Goal: Go to known website: Access a specific website the user already knows

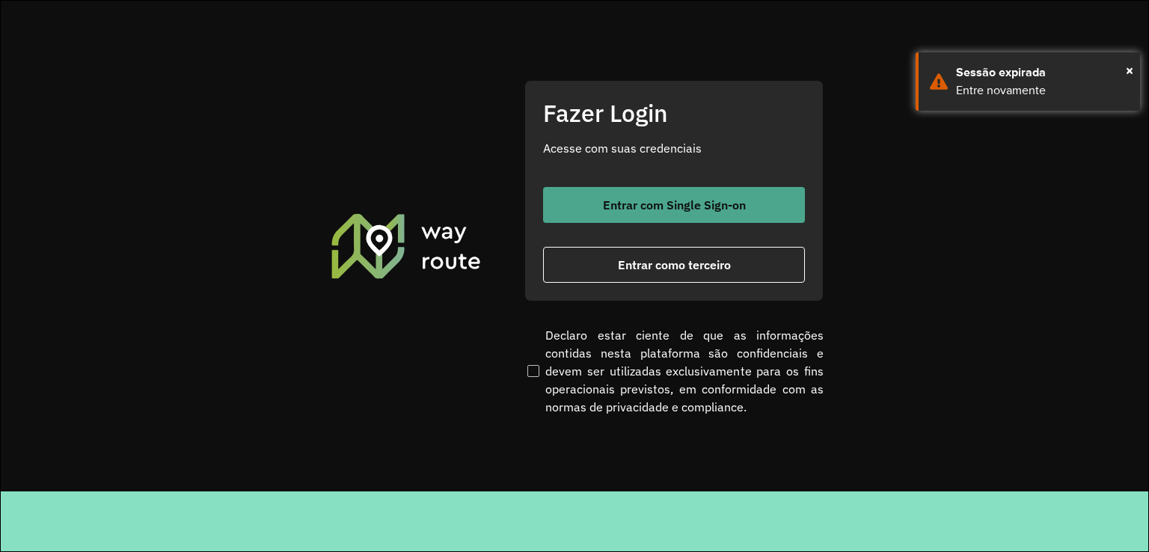
click at [670, 194] on button "Entrar com Single Sign-on" at bounding box center [674, 205] width 262 height 36
